Goal: Book appointment/travel/reservation

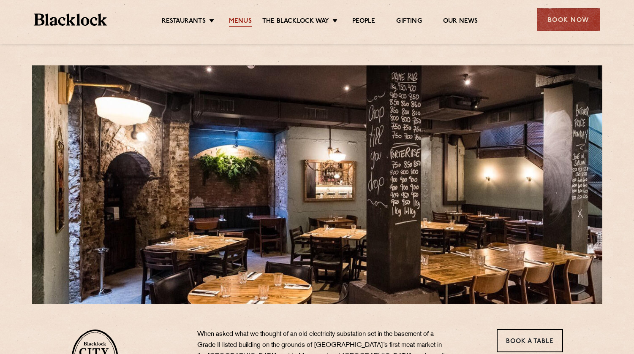
click at [244, 22] on link "Menus" at bounding box center [240, 21] width 23 height 9
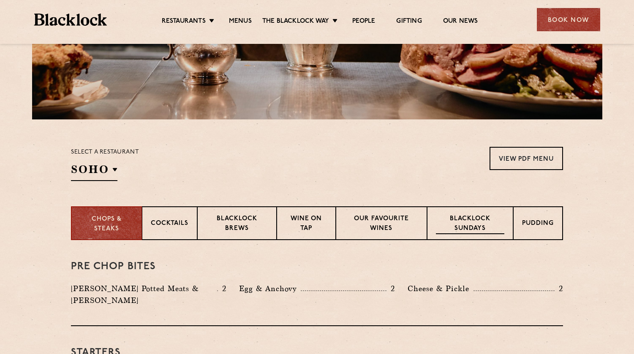
scroll to position [185, 0]
click at [323, 220] on p "Wine on Tap" at bounding box center [305, 224] width 41 height 20
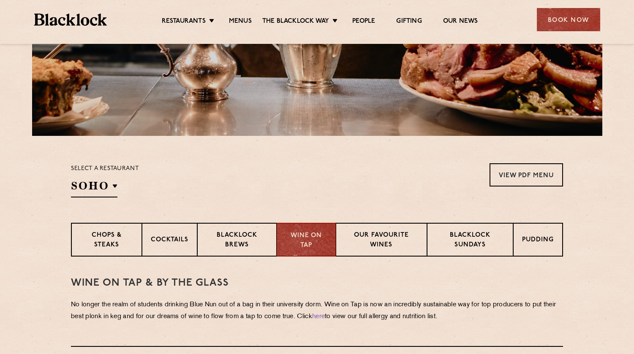
scroll to position [179, 0]
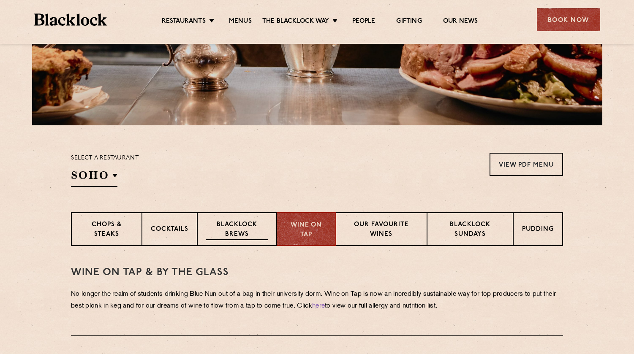
click at [255, 229] on p "Blacklock Brews" at bounding box center [237, 230] width 62 height 20
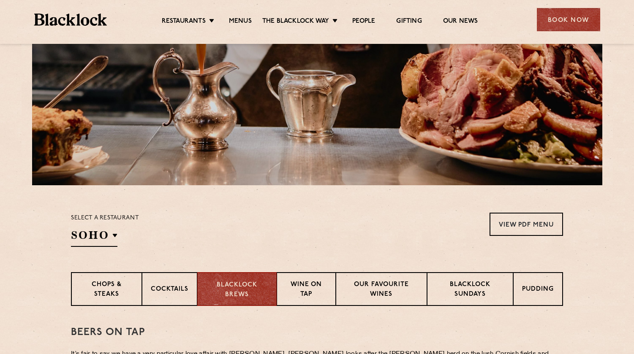
scroll to position [116, 0]
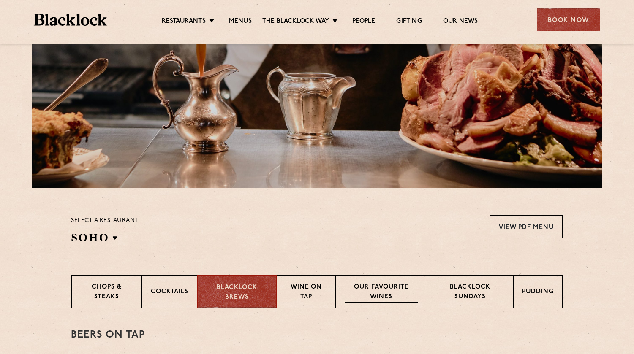
click at [369, 296] on p "Our favourite wines" at bounding box center [381, 293] width 73 height 20
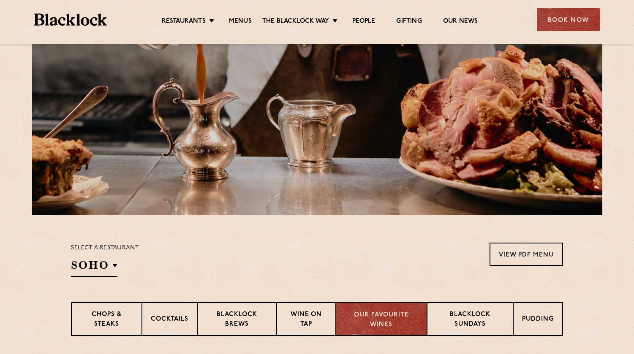
scroll to position [234, 0]
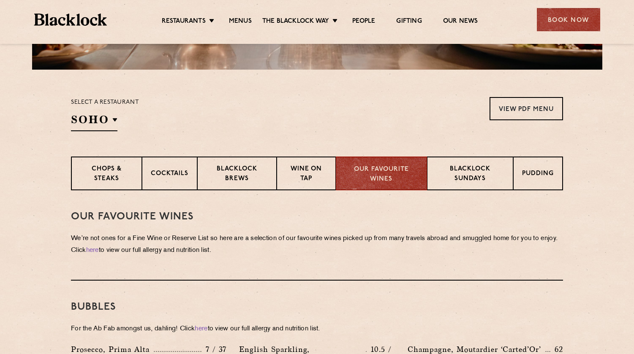
click at [110, 198] on div "Our Favourite Wines We’re not ones for a Fine Wine or Reserve List so here are …" at bounding box center [317, 235] width 492 height 90
click at [114, 185] on div "Chops & Steaks" at bounding box center [106, 174] width 71 height 34
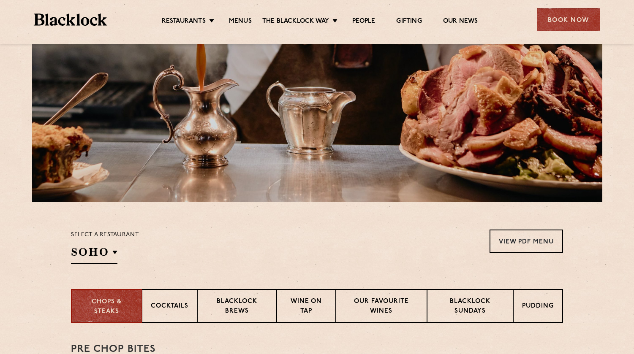
scroll to position [0, 0]
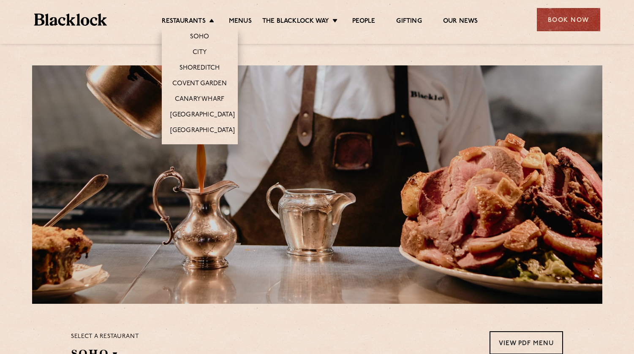
click at [201, 47] on li "City" at bounding box center [200, 52] width 76 height 16
click at [200, 55] on link "City" at bounding box center [200, 53] width 14 height 9
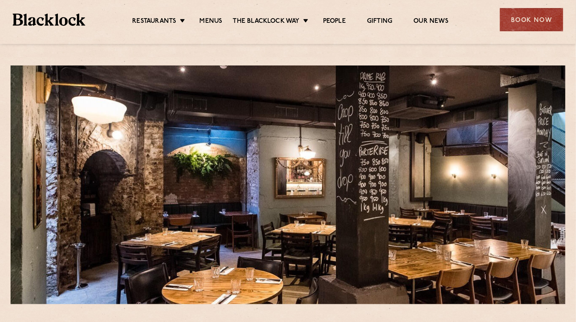
click at [222, 23] on li "Menus" at bounding box center [211, 21] width 44 height 9
click at [211, 17] on link "Menus" at bounding box center [211, 21] width 23 height 9
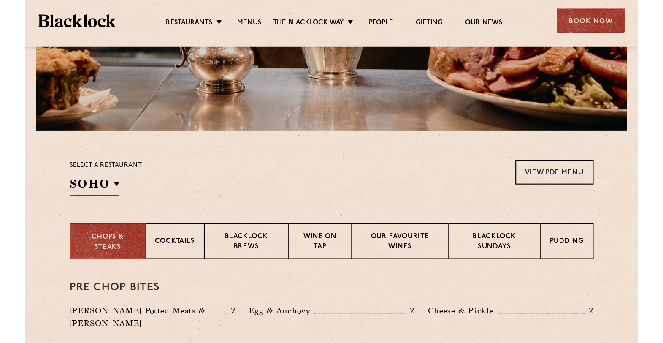
scroll to position [192, 0]
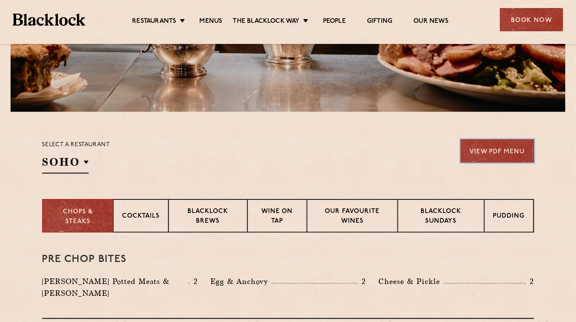
click at [500, 146] on link "View PDF Menu" at bounding box center [497, 150] width 73 height 23
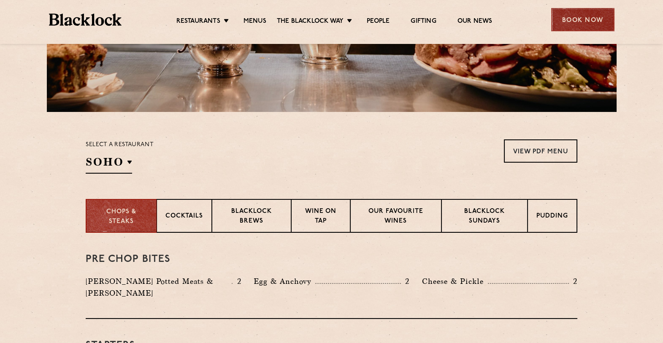
click at [576, 20] on div "Book Now" at bounding box center [582, 19] width 63 height 23
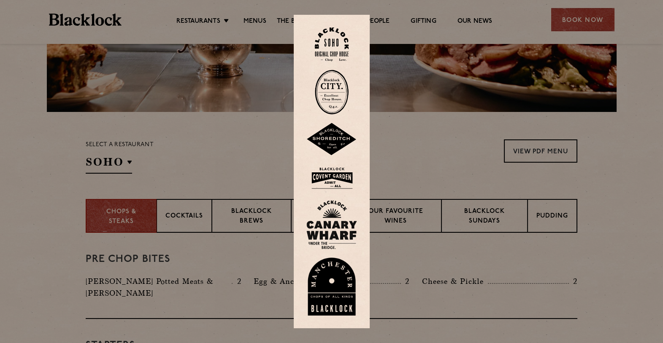
click at [329, 94] on img at bounding box center [332, 92] width 34 height 45
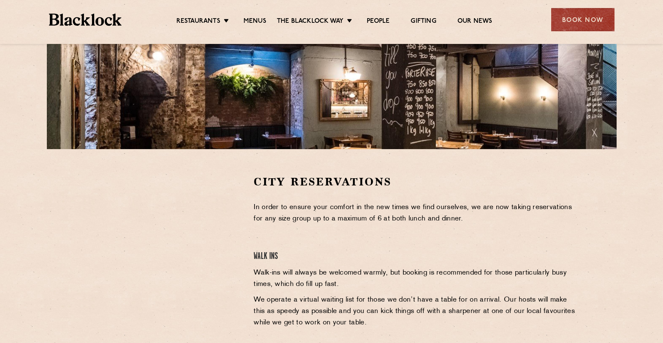
scroll to position [165, 0]
